Goal: Information Seeking & Learning: Learn about a topic

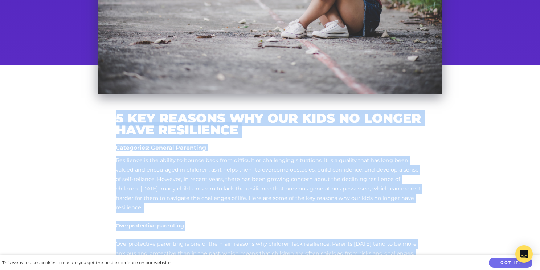
scroll to position [173, 0]
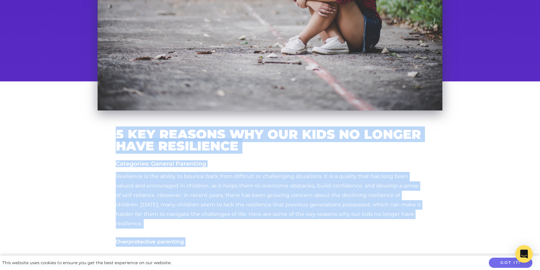
drag, startPoint x: 206, startPoint y: 131, endPoint x: 117, endPoint y: 134, distance: 89.4
copy div "5 Key Reasons Why our Kids No Longer Have Resilience Categories: General Parent…"
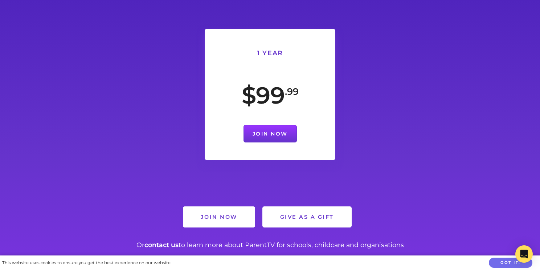
scroll to position [1532, 0]
